Goal: Task Accomplishment & Management: Manage account settings

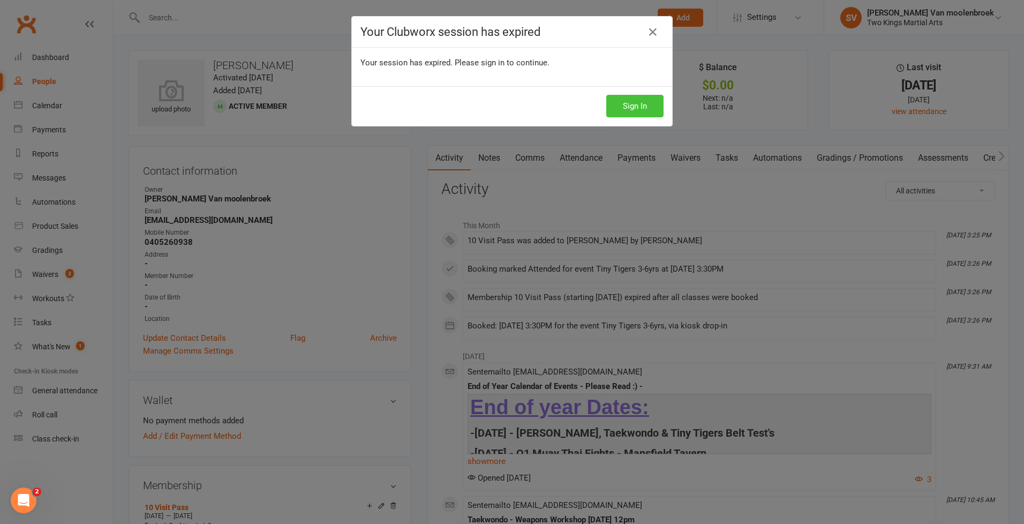
click at [640, 103] on button "Sign In" at bounding box center [634, 106] width 57 height 22
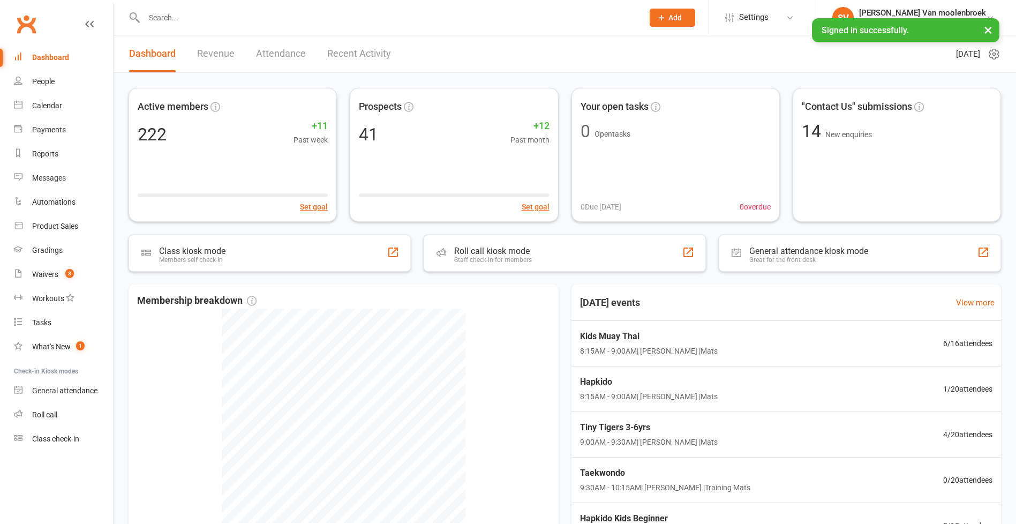
click at [168, 20] on input "text" at bounding box center [388, 17] width 495 height 15
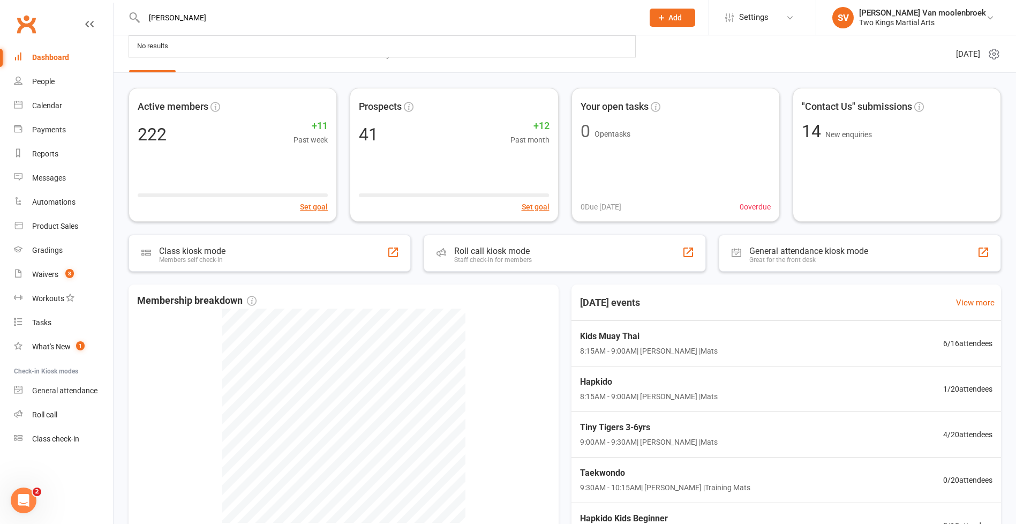
type input "[PERSON_NAME]"
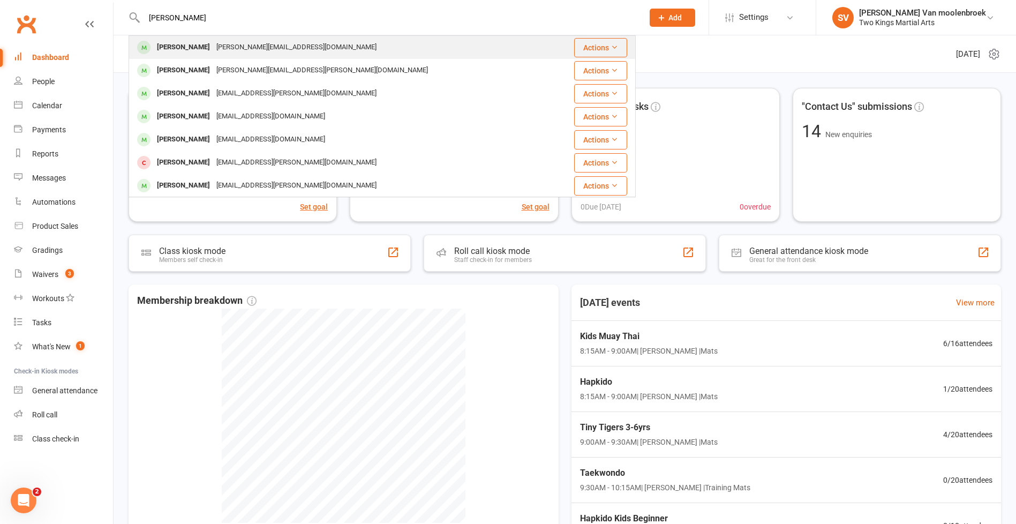
click at [198, 47] on div "[PERSON_NAME]" at bounding box center [183, 48] width 59 height 16
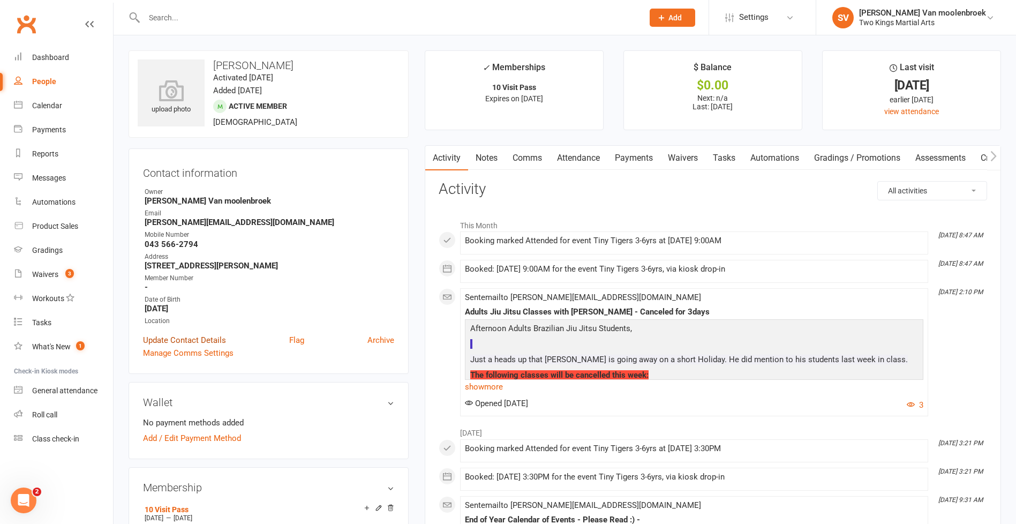
click at [178, 340] on link "Update Contact Details" at bounding box center [184, 340] width 83 height 13
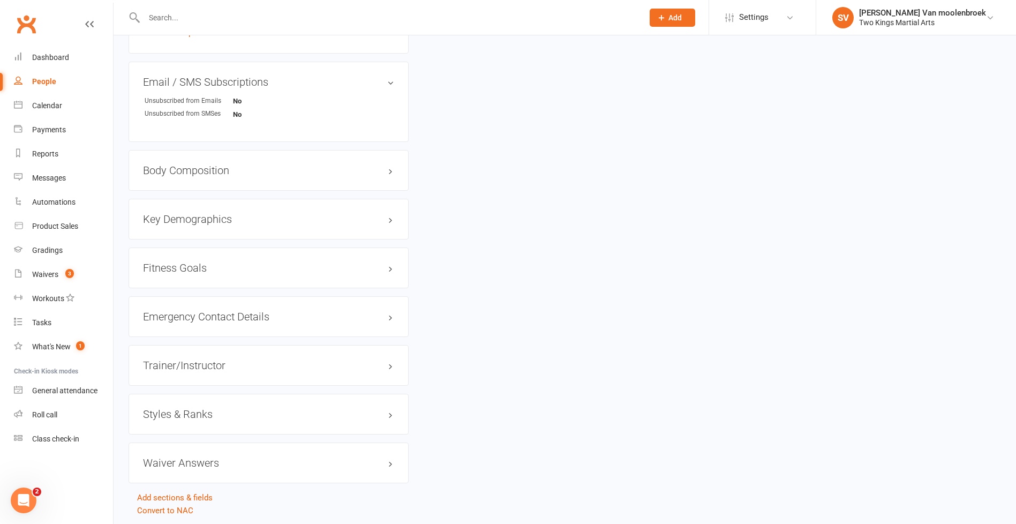
scroll to position [1050, 0]
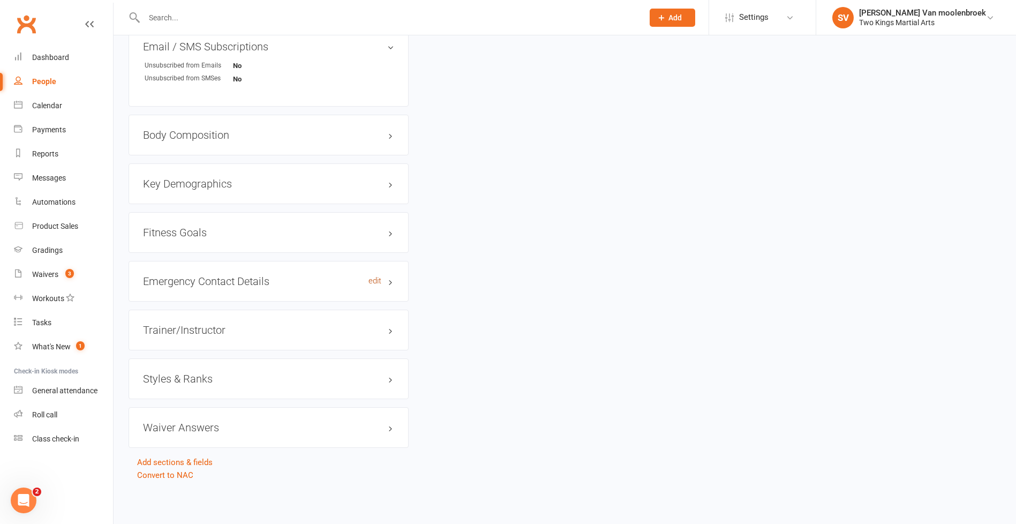
click at [375, 281] on link "edit" at bounding box center [374, 280] width 13 height 9
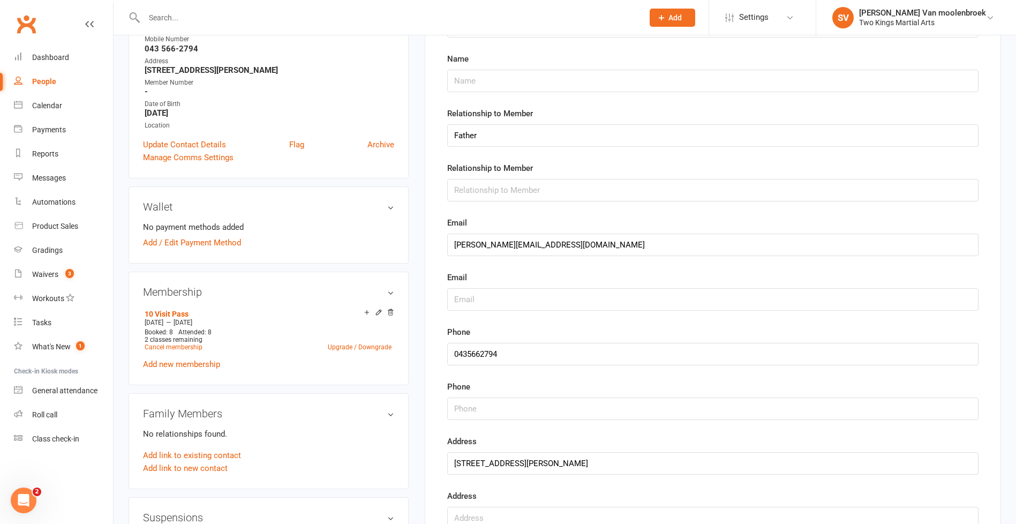
scroll to position [199, 0]
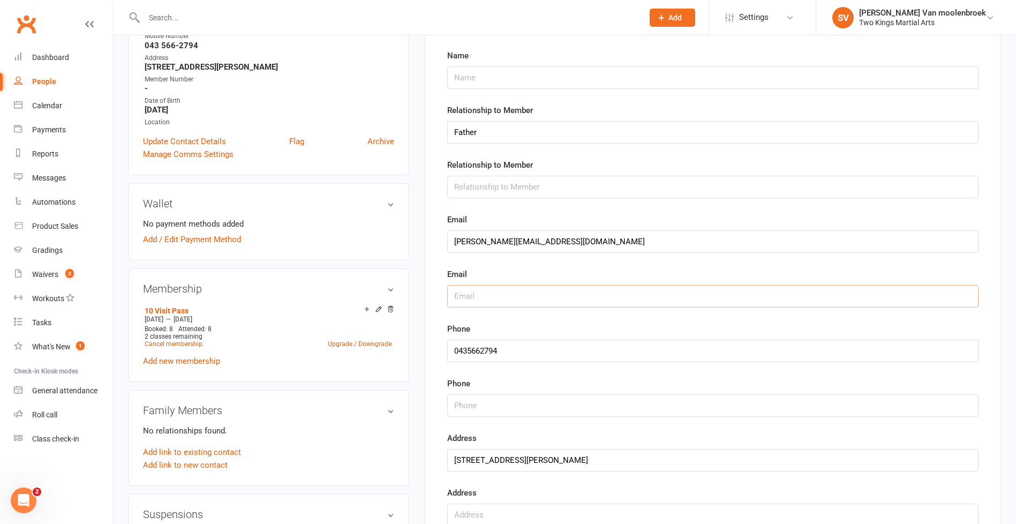
click at [469, 295] on input "text" at bounding box center [712, 296] width 531 height 22
type input "zoe"
click at [491, 411] on input "string" at bounding box center [712, 405] width 531 height 22
click at [493, 406] on input "string" at bounding box center [712, 405] width 531 height 22
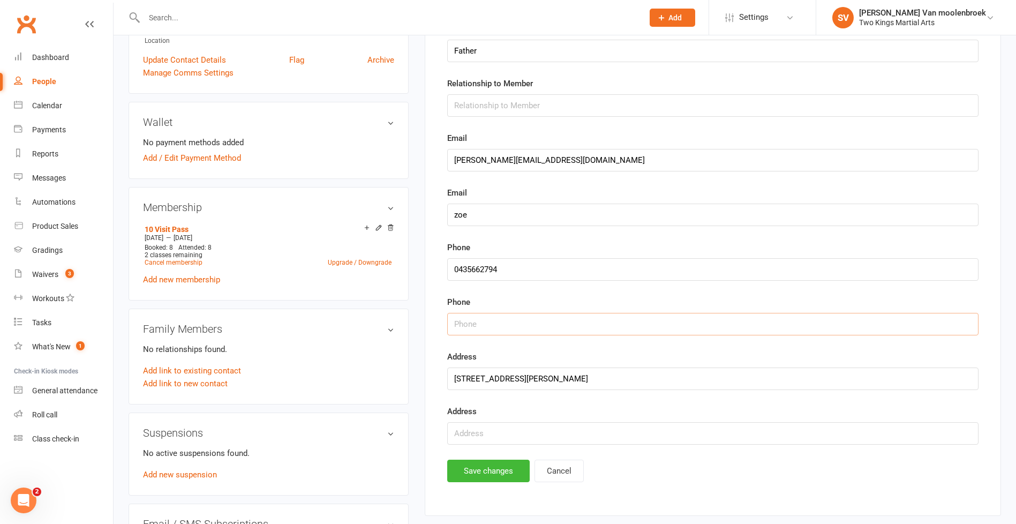
scroll to position [306, 0]
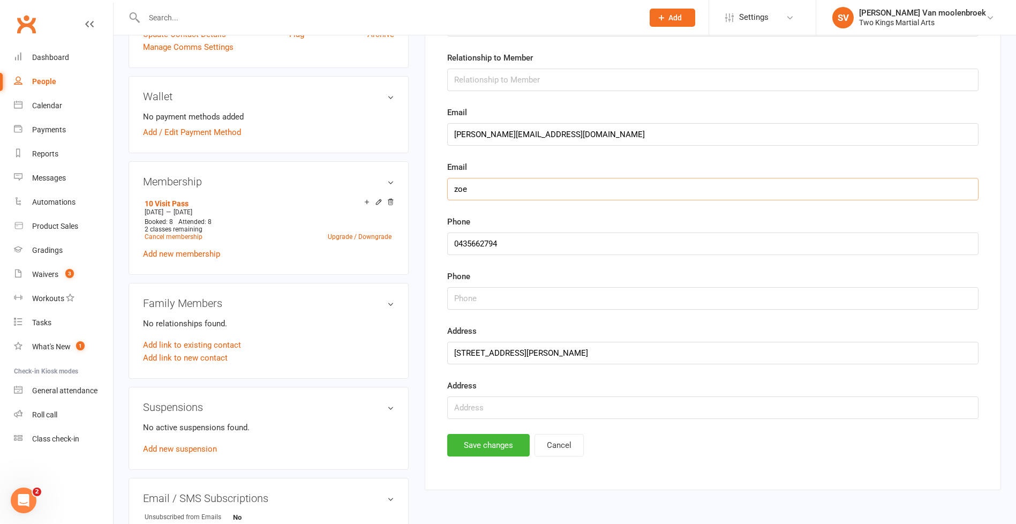
click at [486, 186] on input "zoe" at bounding box center [712, 189] width 531 height 22
type input "[EMAIL_ADDRESS][DOMAIN_NAME]"
click at [541, 74] on input "text" at bounding box center [712, 80] width 531 height 22
click at [492, 455] on button "Save changes" at bounding box center [488, 445] width 82 height 22
